Goal: Task Accomplishment & Management: Use online tool/utility

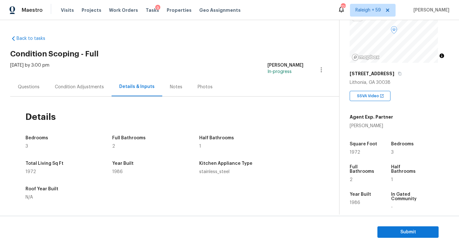
click at [92, 85] on div "Condition Adjustments" at bounding box center [79, 87] width 49 height 6
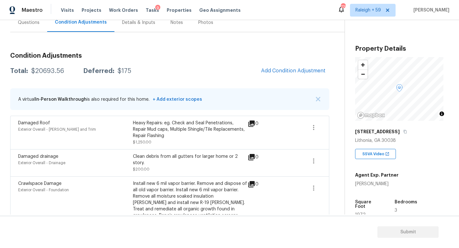
scroll to position [64, 0]
click at [275, 73] on span "Add Condition Adjustment" at bounding box center [293, 71] width 64 height 6
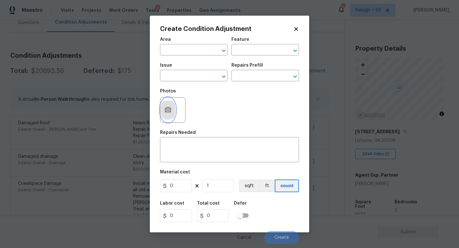
click at [170, 112] on icon "button" at bounding box center [168, 110] width 6 height 6
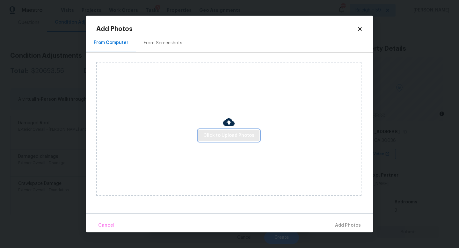
click at [223, 131] on button "Click to Upload Photos" at bounding box center [228, 136] width 61 height 12
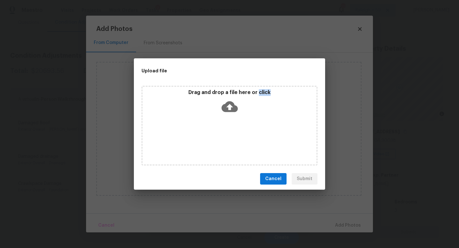
click at [223, 131] on div "Drag and drop a file here or click" at bounding box center [229, 126] width 176 height 80
